Goal: Navigation & Orientation: Find specific page/section

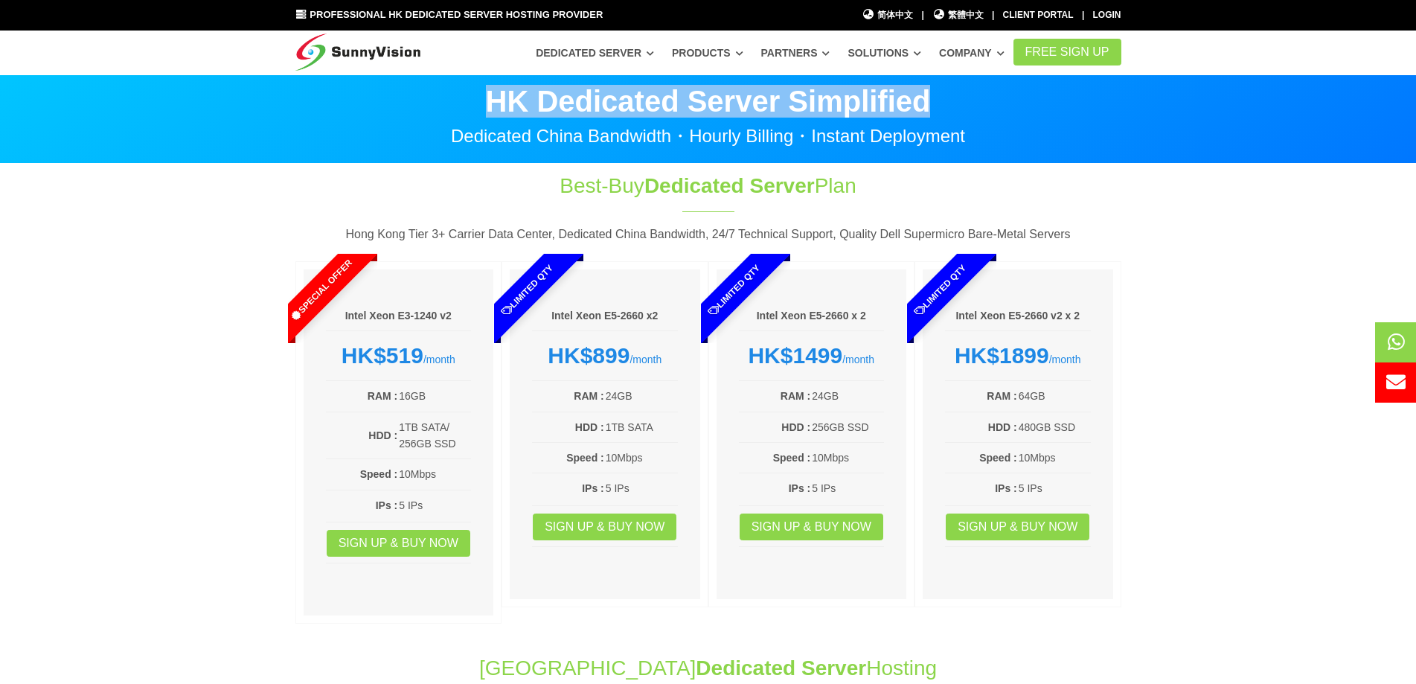
drag, startPoint x: 464, startPoint y: 91, endPoint x: 941, endPoint y: 104, distance: 476.6
click at [941, 104] on p "HK Dedicated Server Simplified" at bounding box center [709, 101] width 826 height 30
copy p "HK Dedicated Server Simplified"
click at [355, 54] on img at bounding box center [359, 49] width 126 height 37
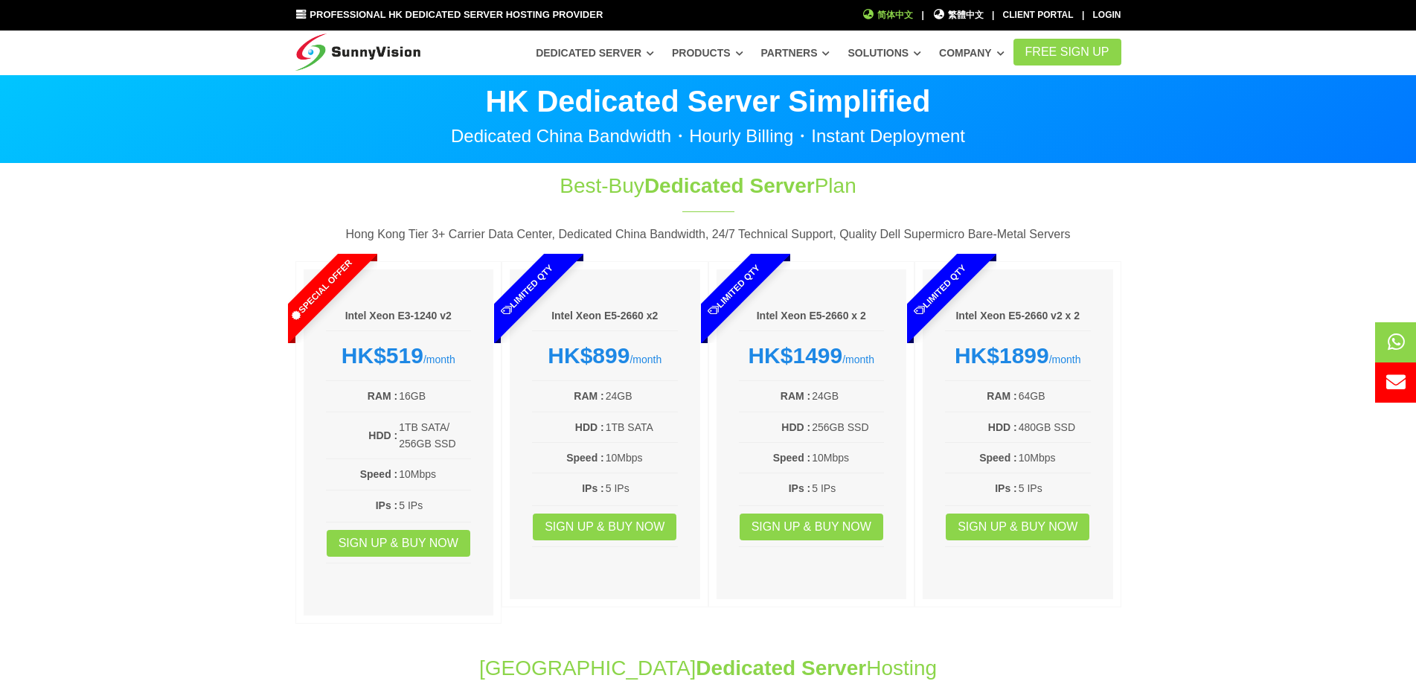
click at [892, 17] on span "简体中文" at bounding box center [888, 15] width 51 height 14
